Goal: Information Seeking & Learning: Learn about a topic

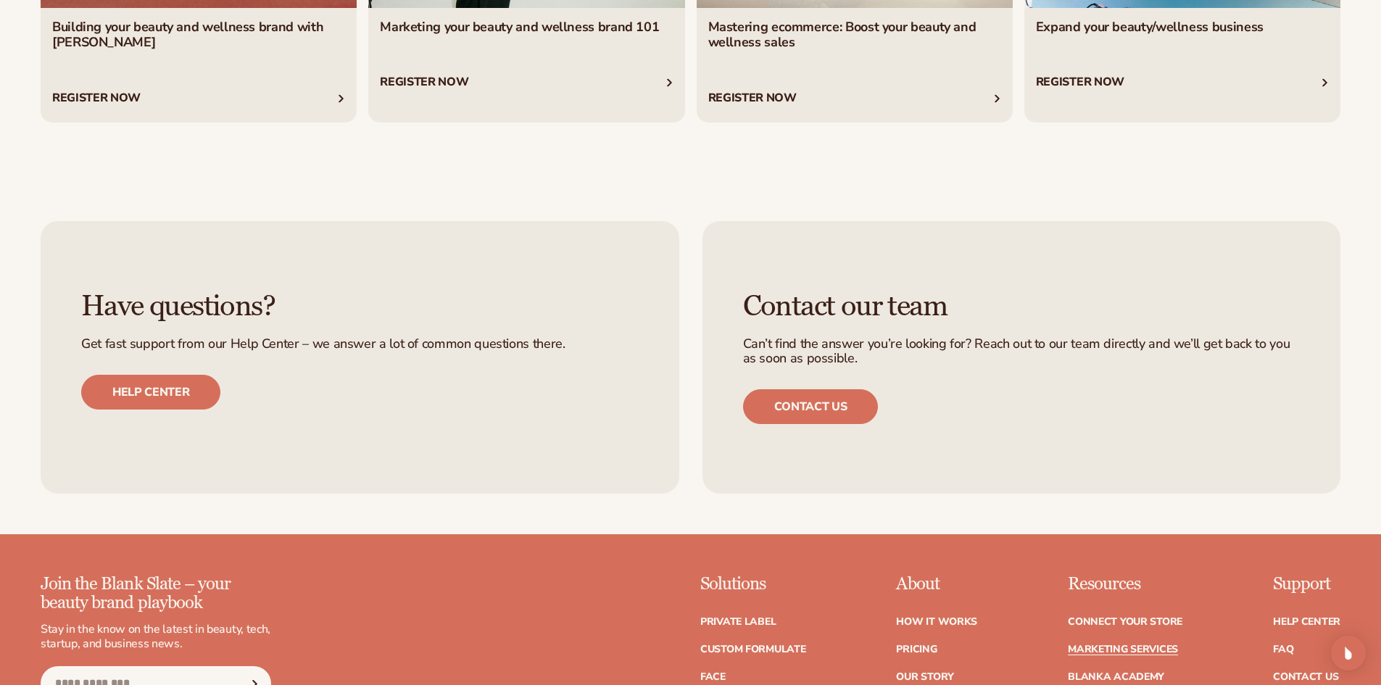
scroll to position [3546, 0]
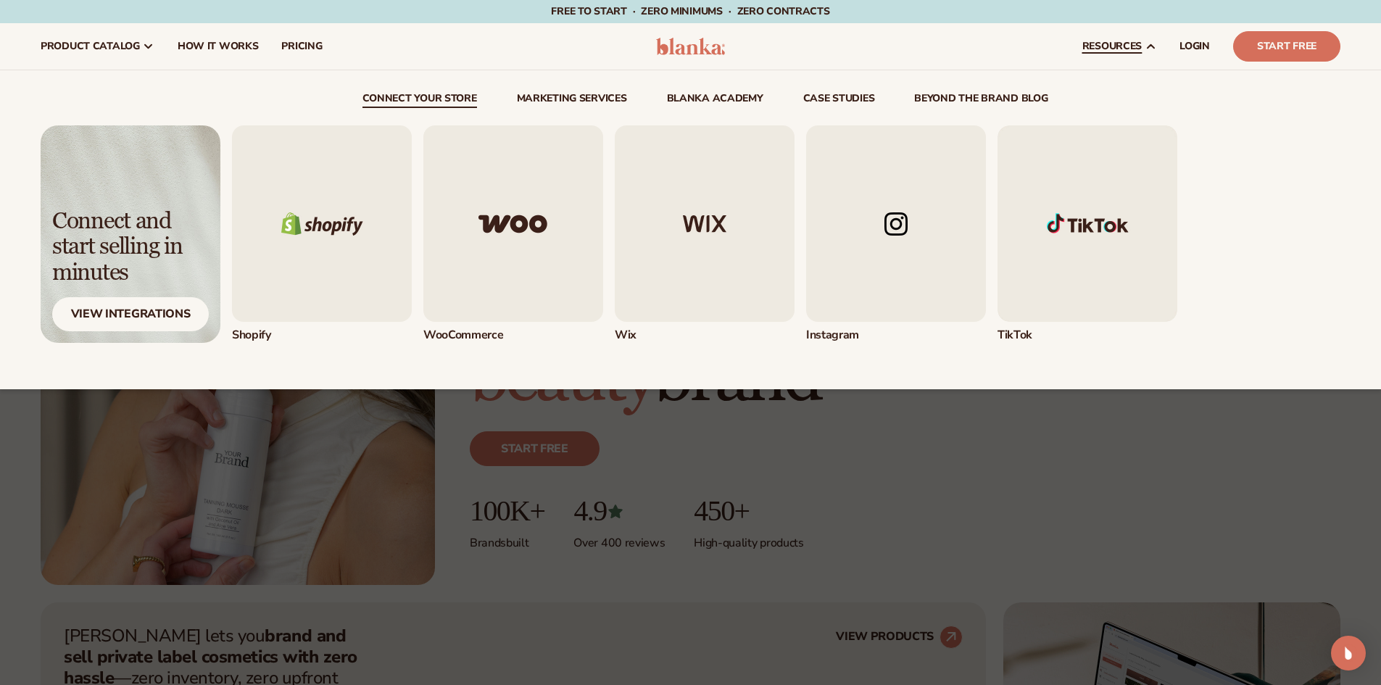
click at [978, 101] on link "beyond the brand blog" at bounding box center [980, 100] width 133 height 14
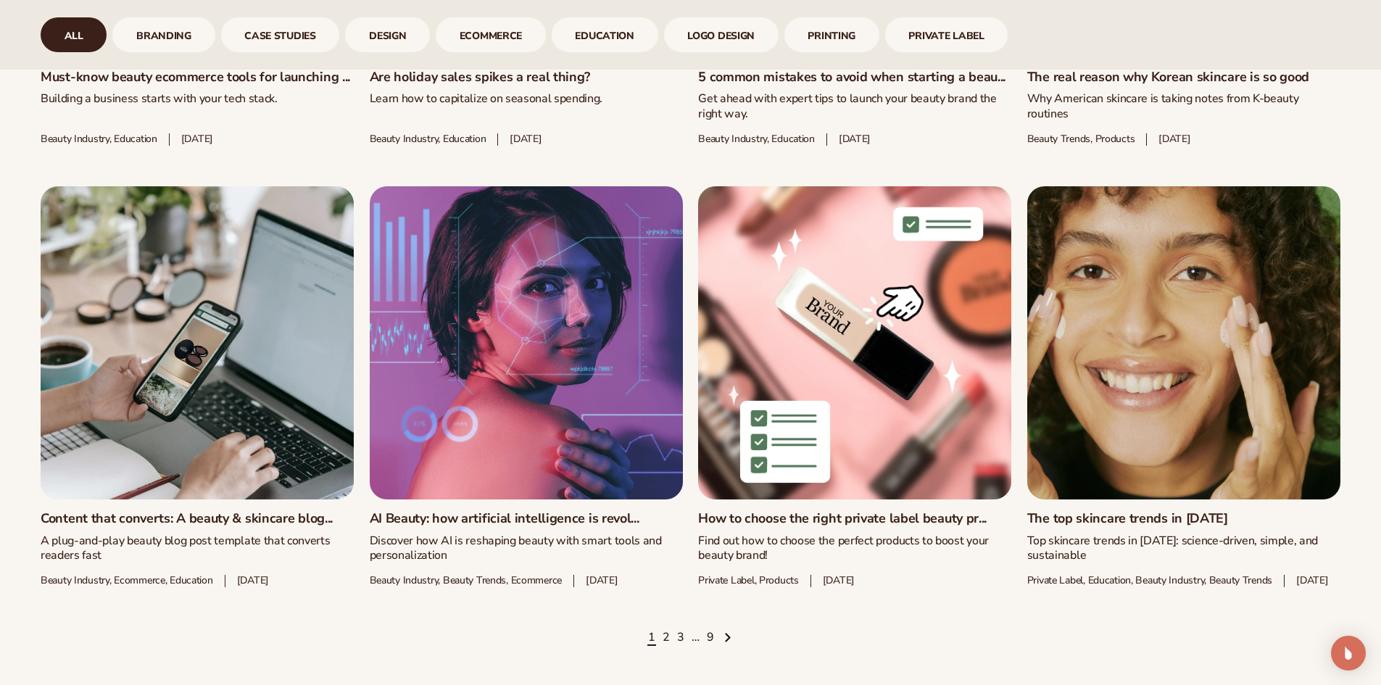
scroll to position [2102, 0]
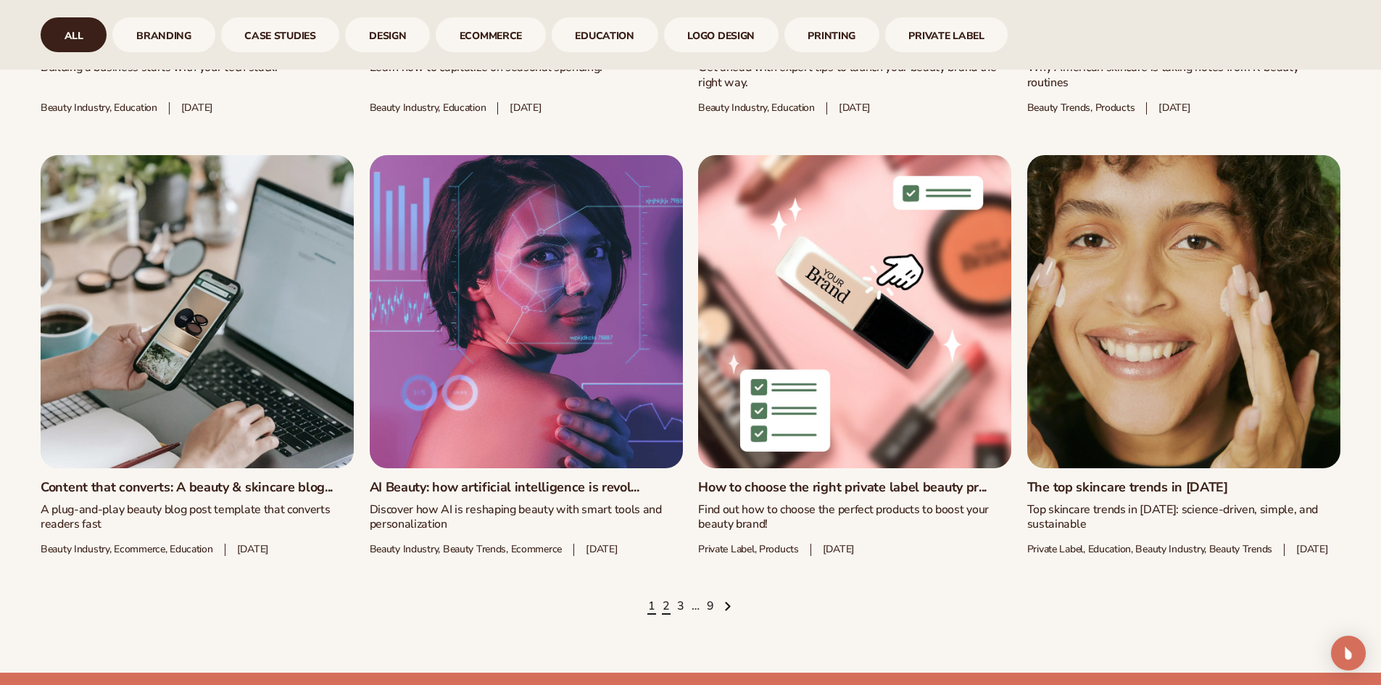
click at [666, 611] on link "2" at bounding box center [665, 607] width 7 height 16
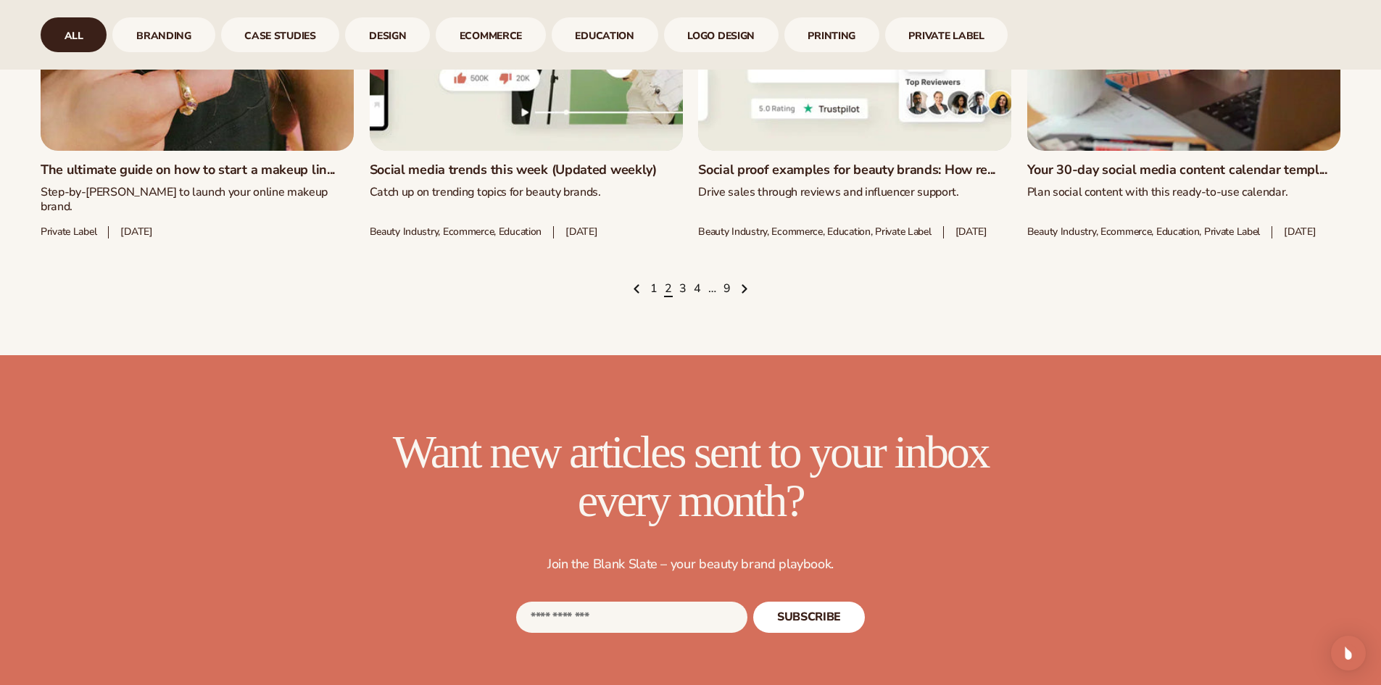
scroll to position [2537, 0]
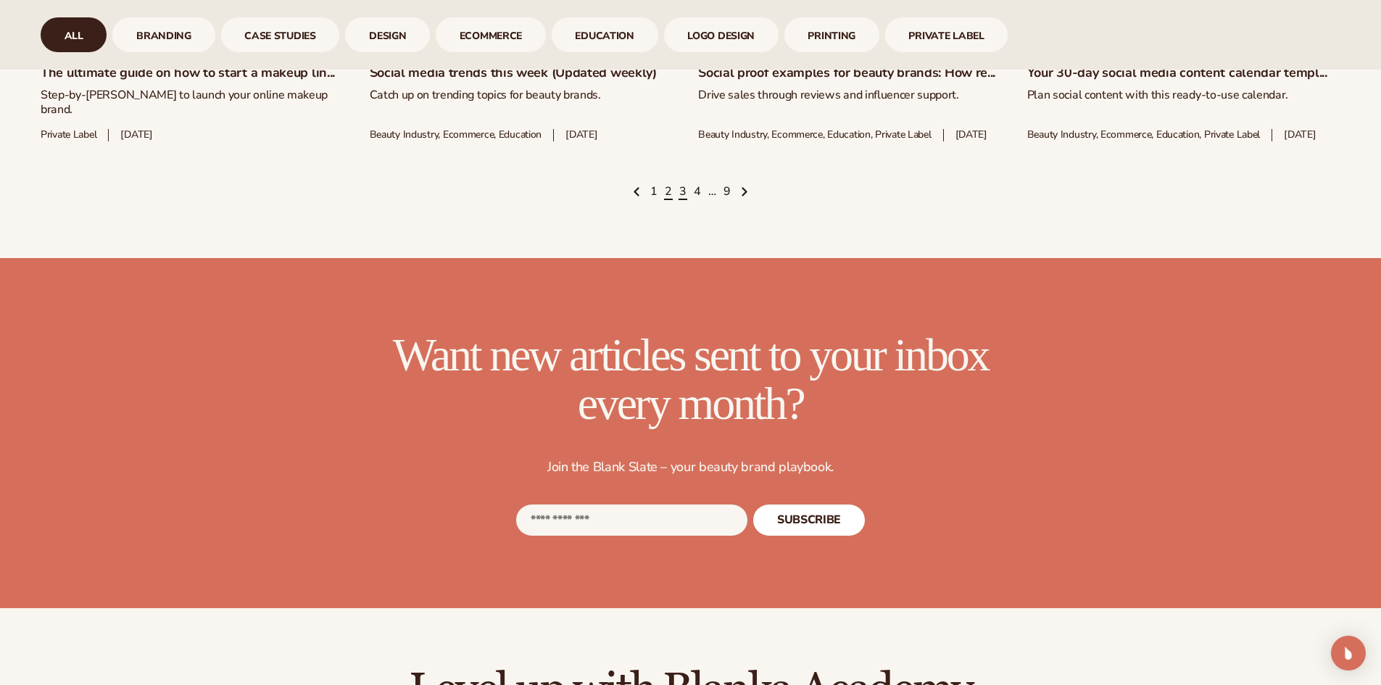
click at [680, 200] on link "3" at bounding box center [682, 192] width 7 height 16
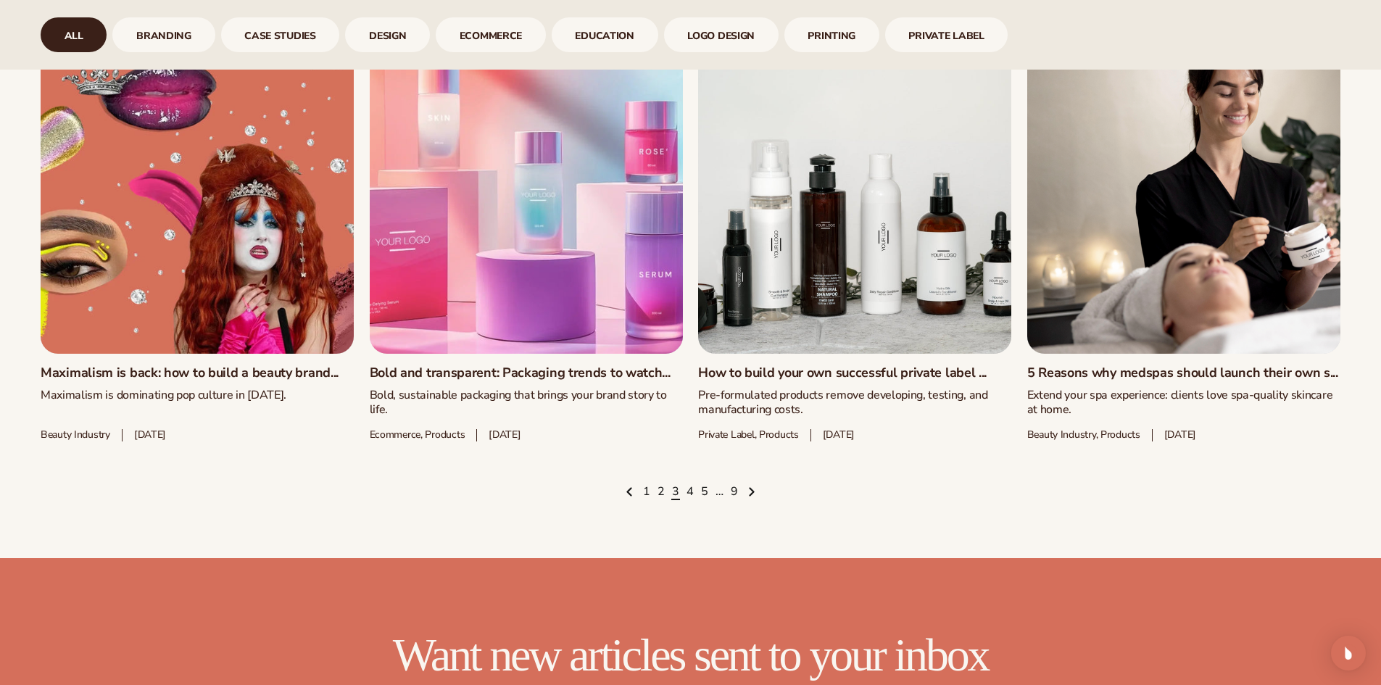
scroll to position [2319, 0]
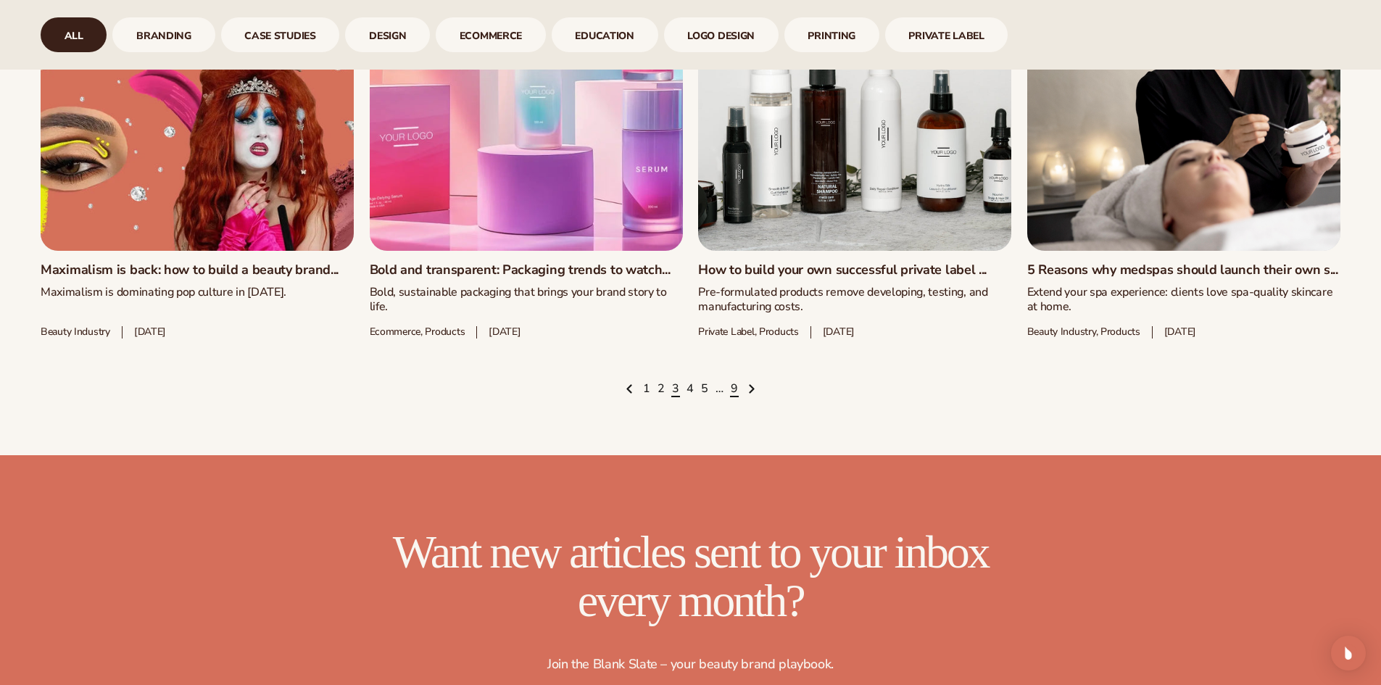
click at [736, 388] on link "9" at bounding box center [734, 389] width 7 height 16
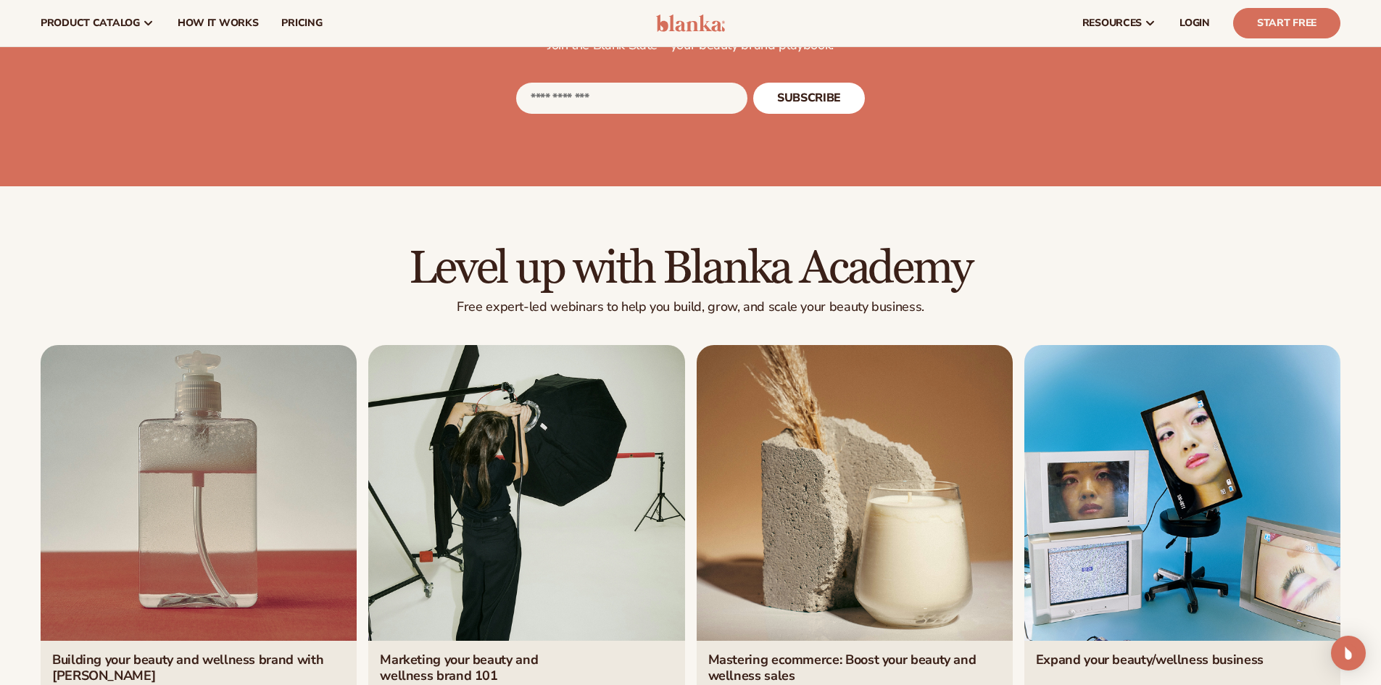
scroll to position [1308, 0]
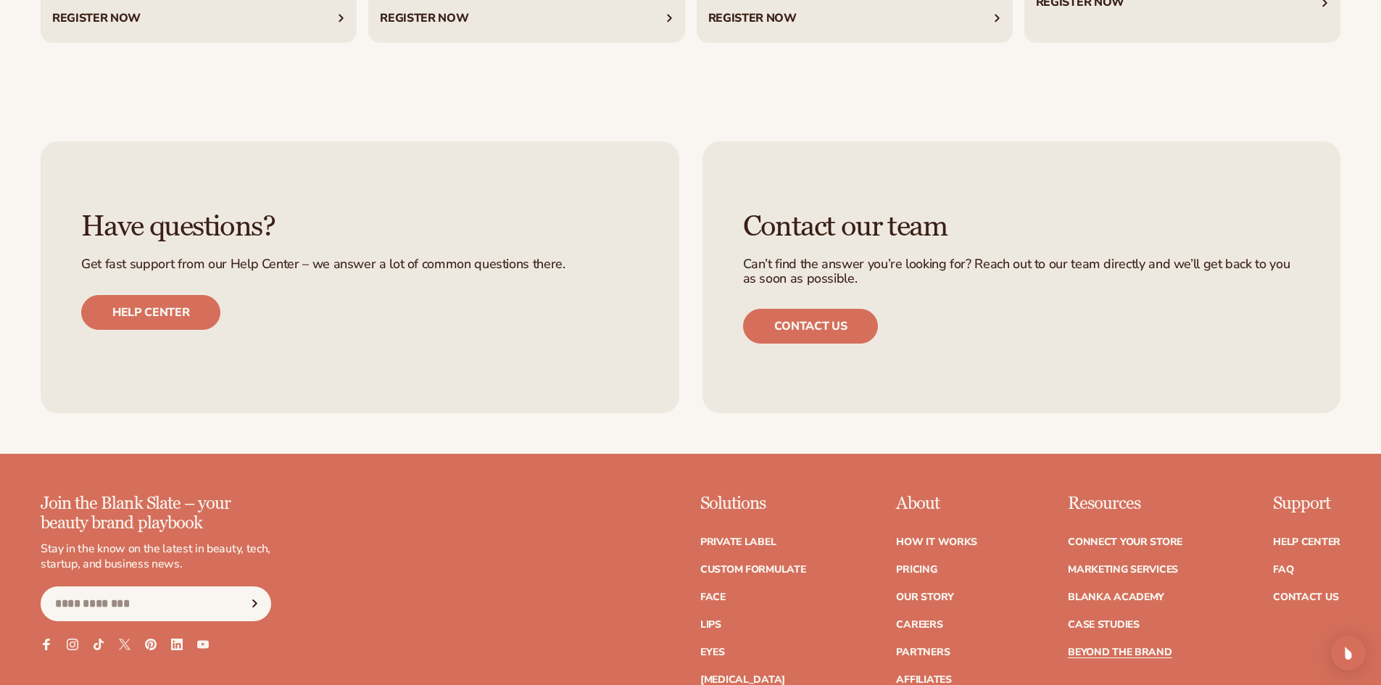
scroll to position [2319, 0]
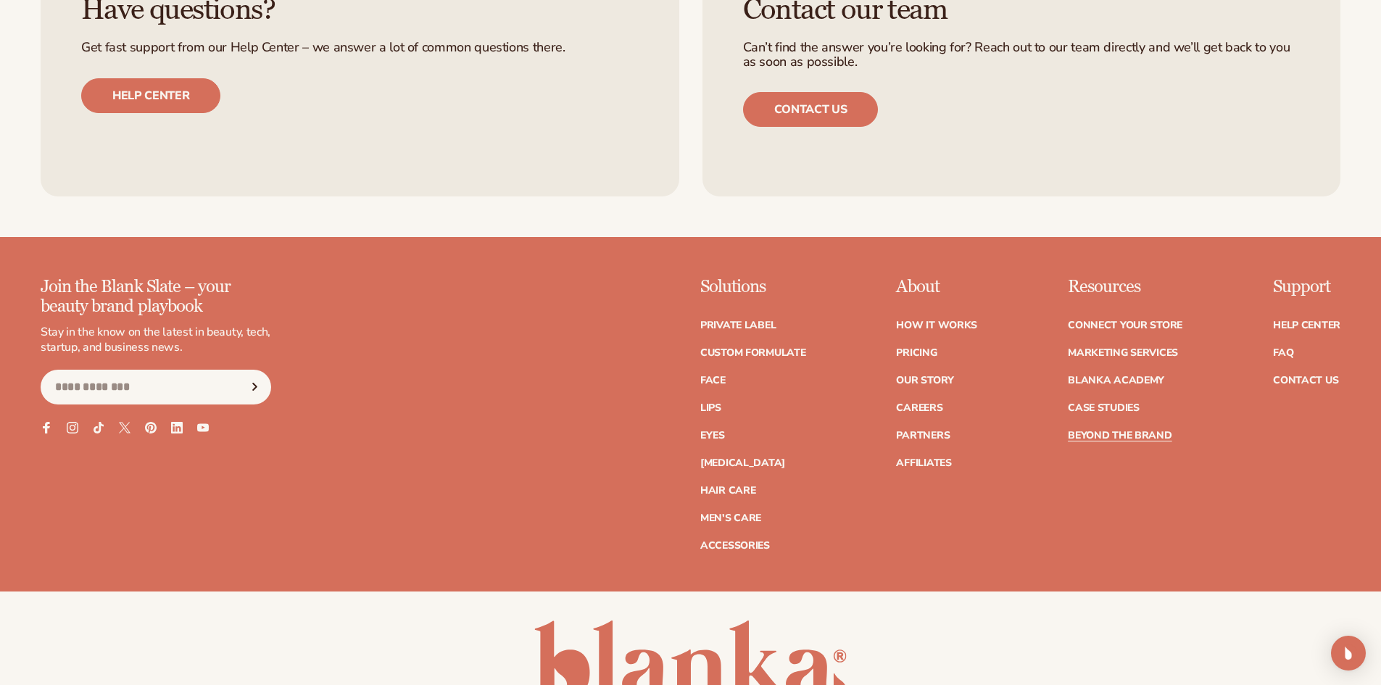
scroll to position [2537, 0]
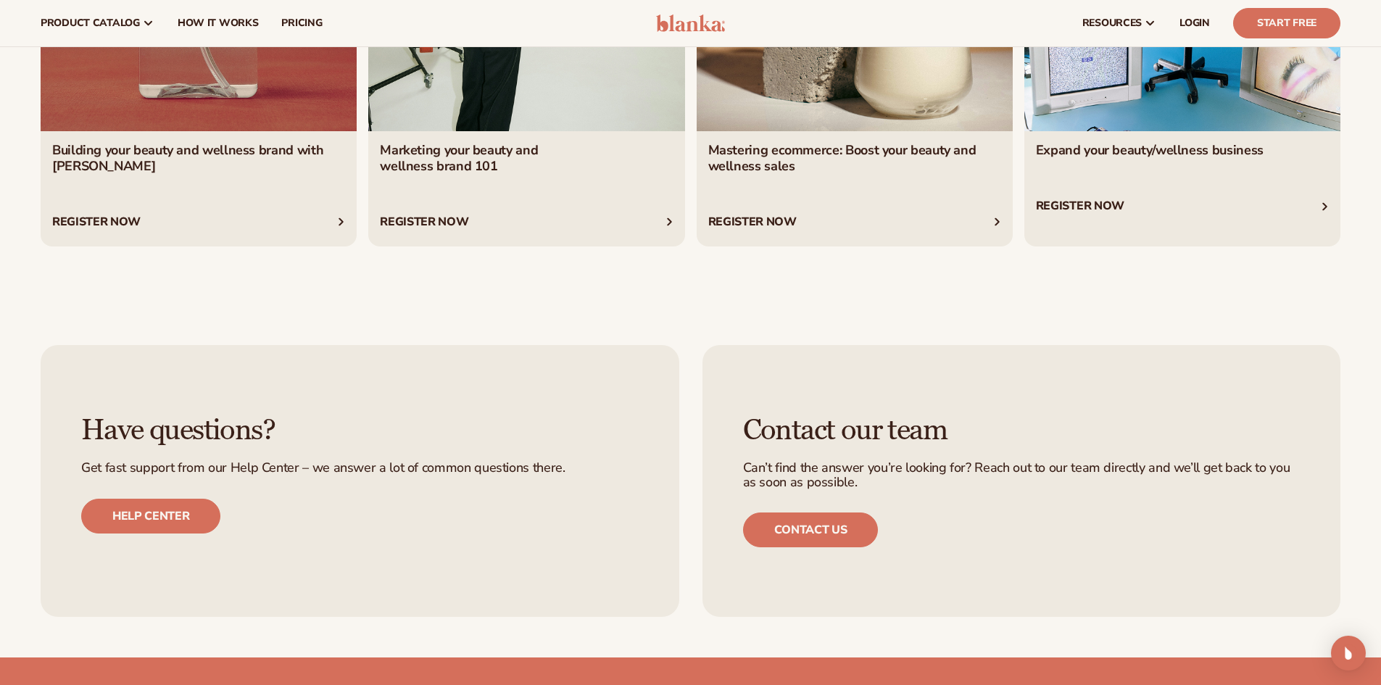
scroll to position [2102, 0]
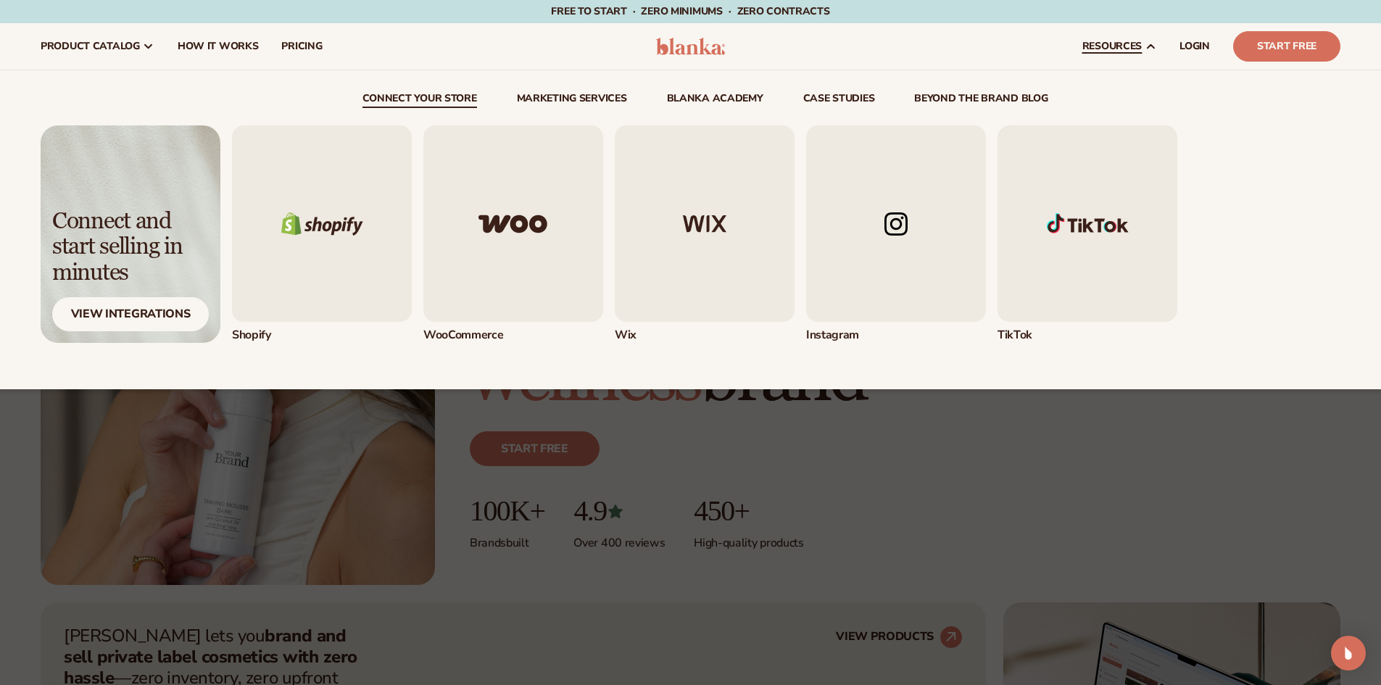
click at [926, 93] on link "beyond the brand blog" at bounding box center [980, 100] width 133 height 14
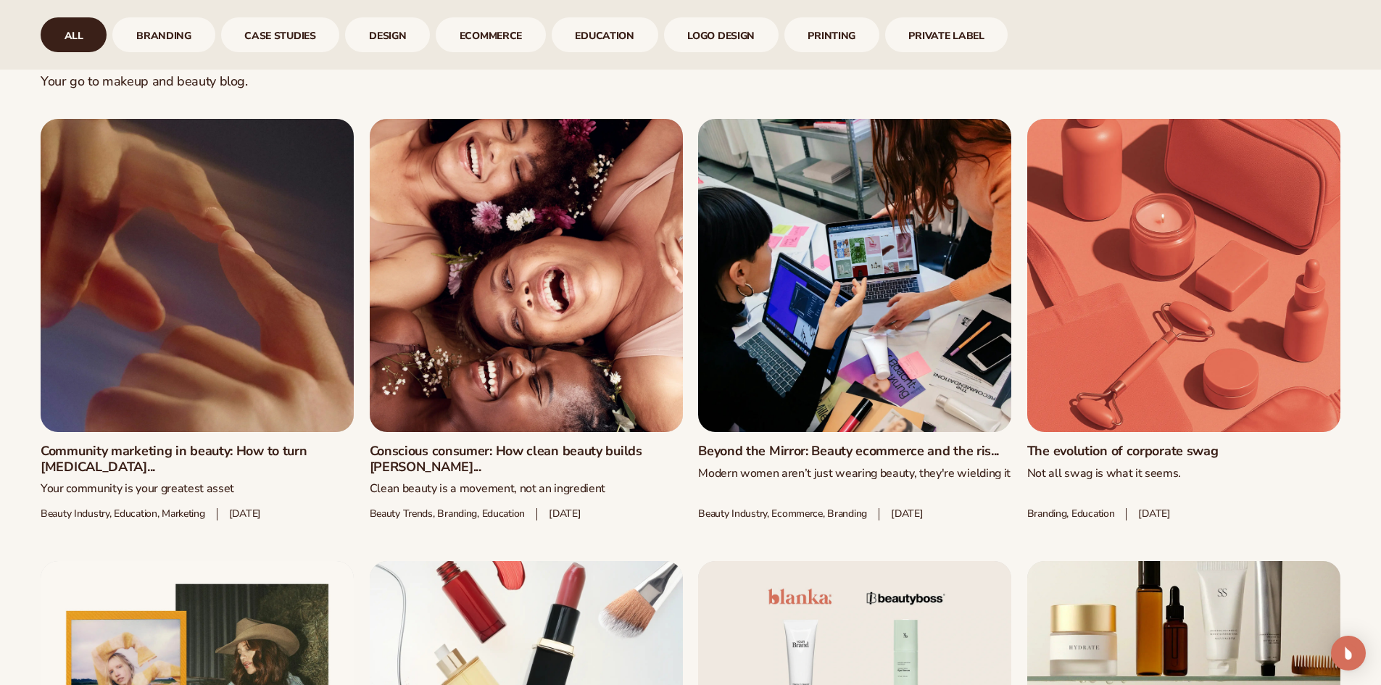
scroll to position [1015, 0]
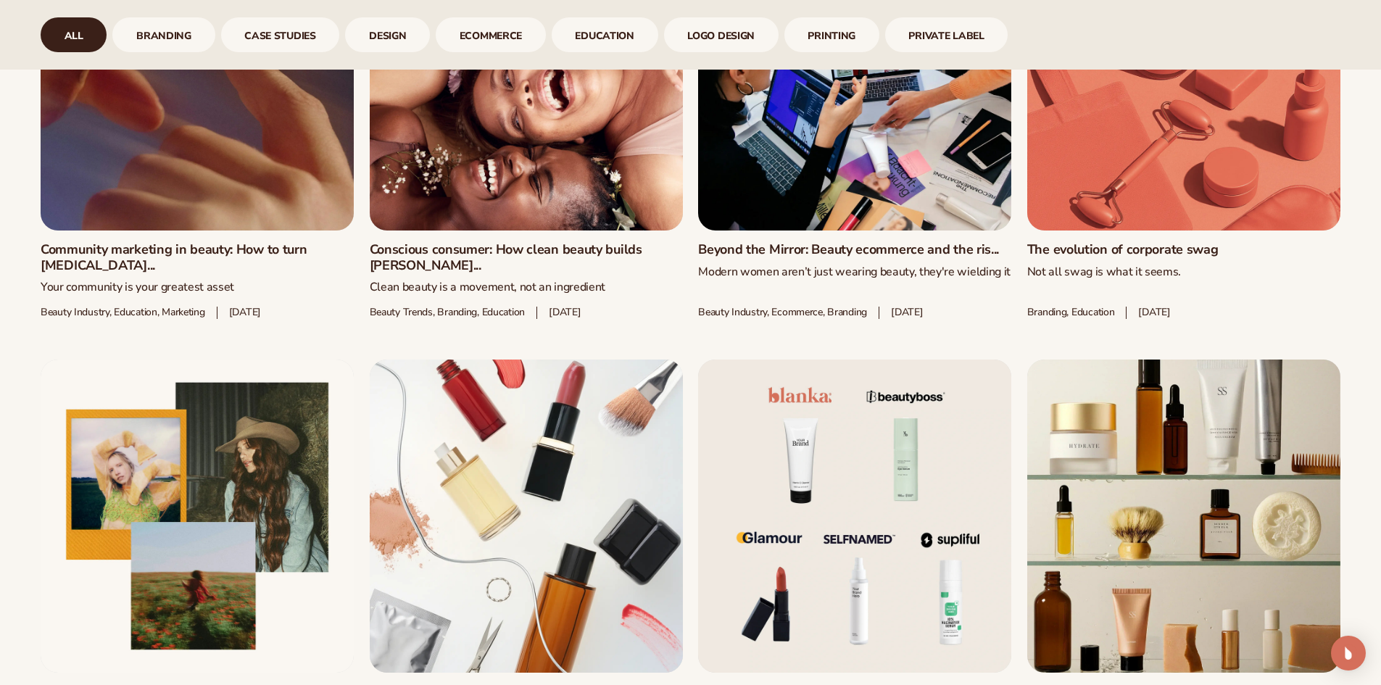
click at [154, 246] on link "Community marketing in beauty: How to turn [MEDICAL_DATA]..." at bounding box center [197, 257] width 313 height 31
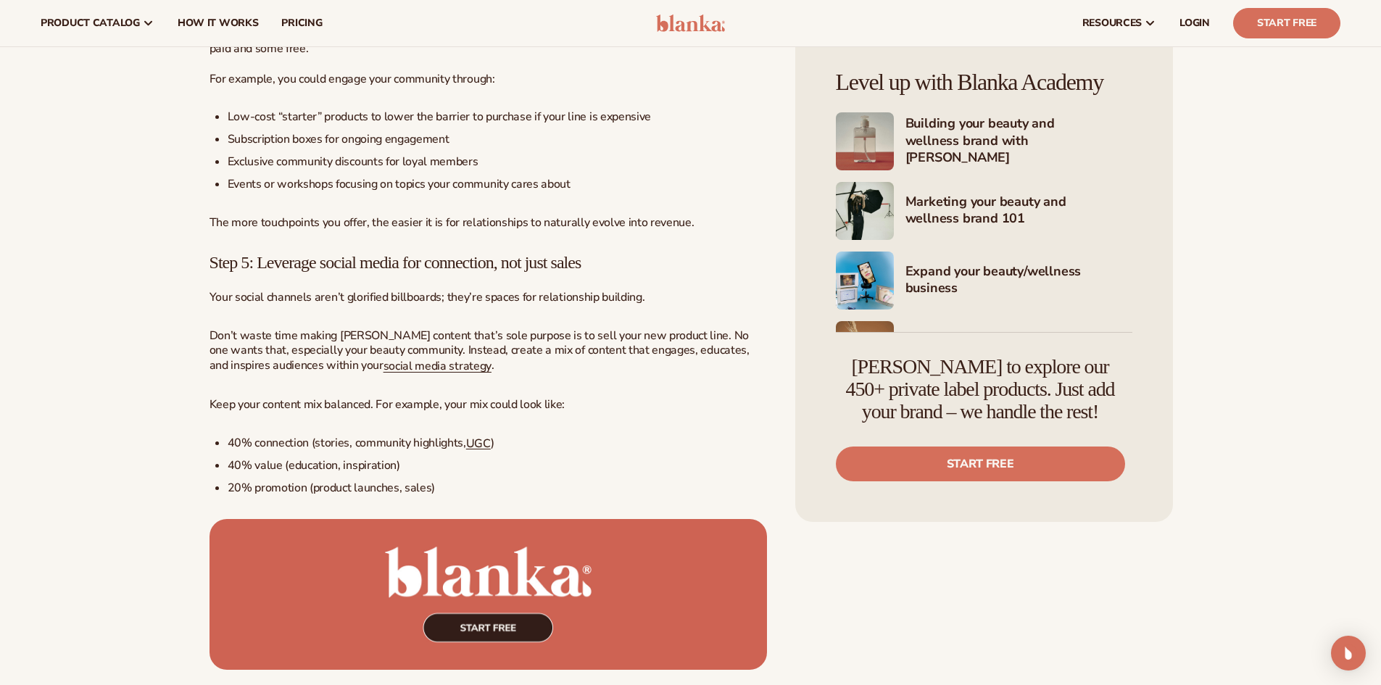
scroll to position [2827, 0]
